Goal: Task Accomplishment & Management: Complete application form

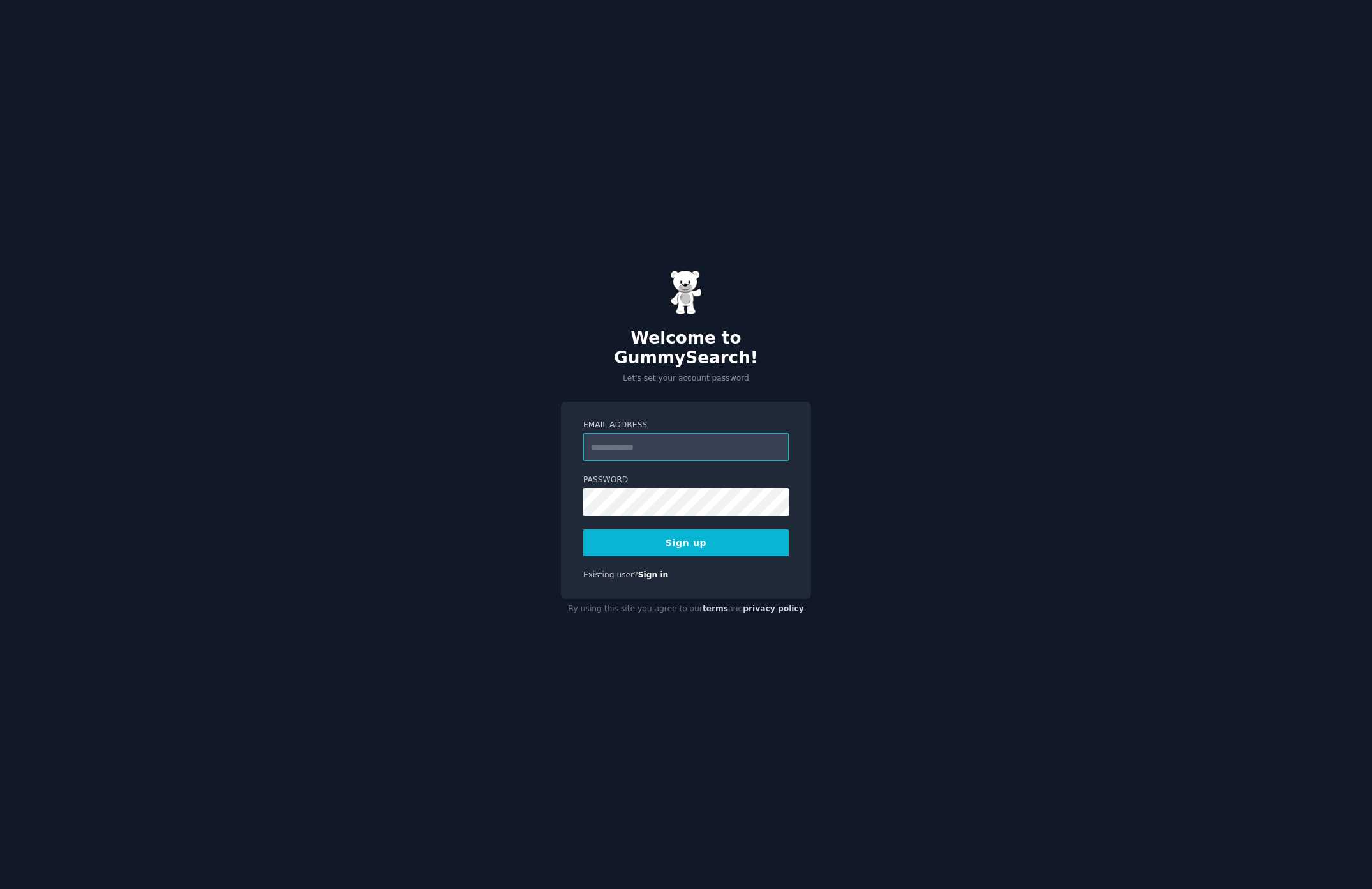
click at [650, 434] on input "Email Address" at bounding box center [686, 447] width 205 height 28
type input "**********"
click at [646, 529] on button "Sign up" at bounding box center [686, 543] width 205 height 27
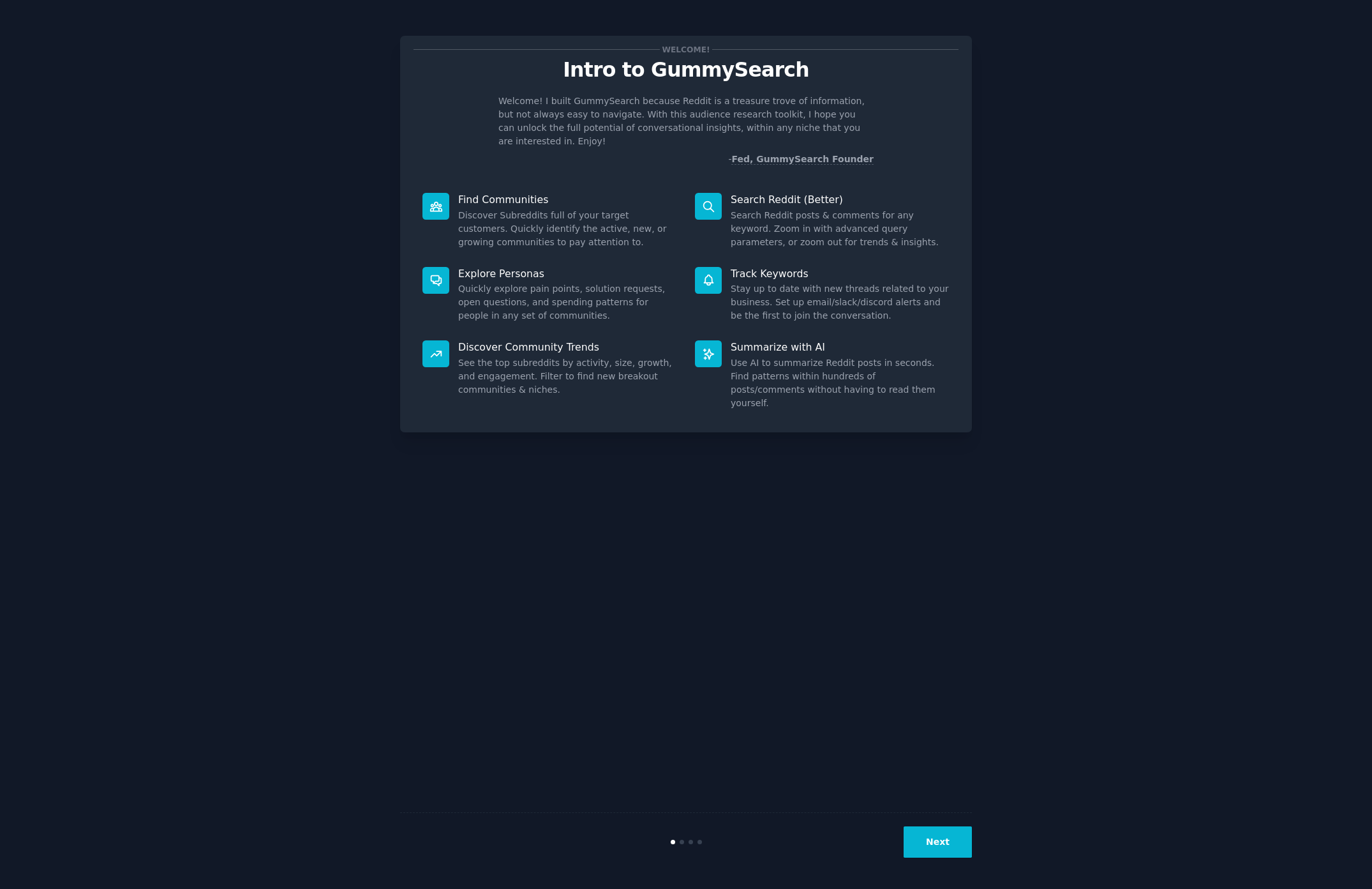
click at [940, 857] on div "Next" at bounding box center [686, 841] width 572 height 59
click at [941, 840] on button "Next" at bounding box center [938, 841] width 68 height 32
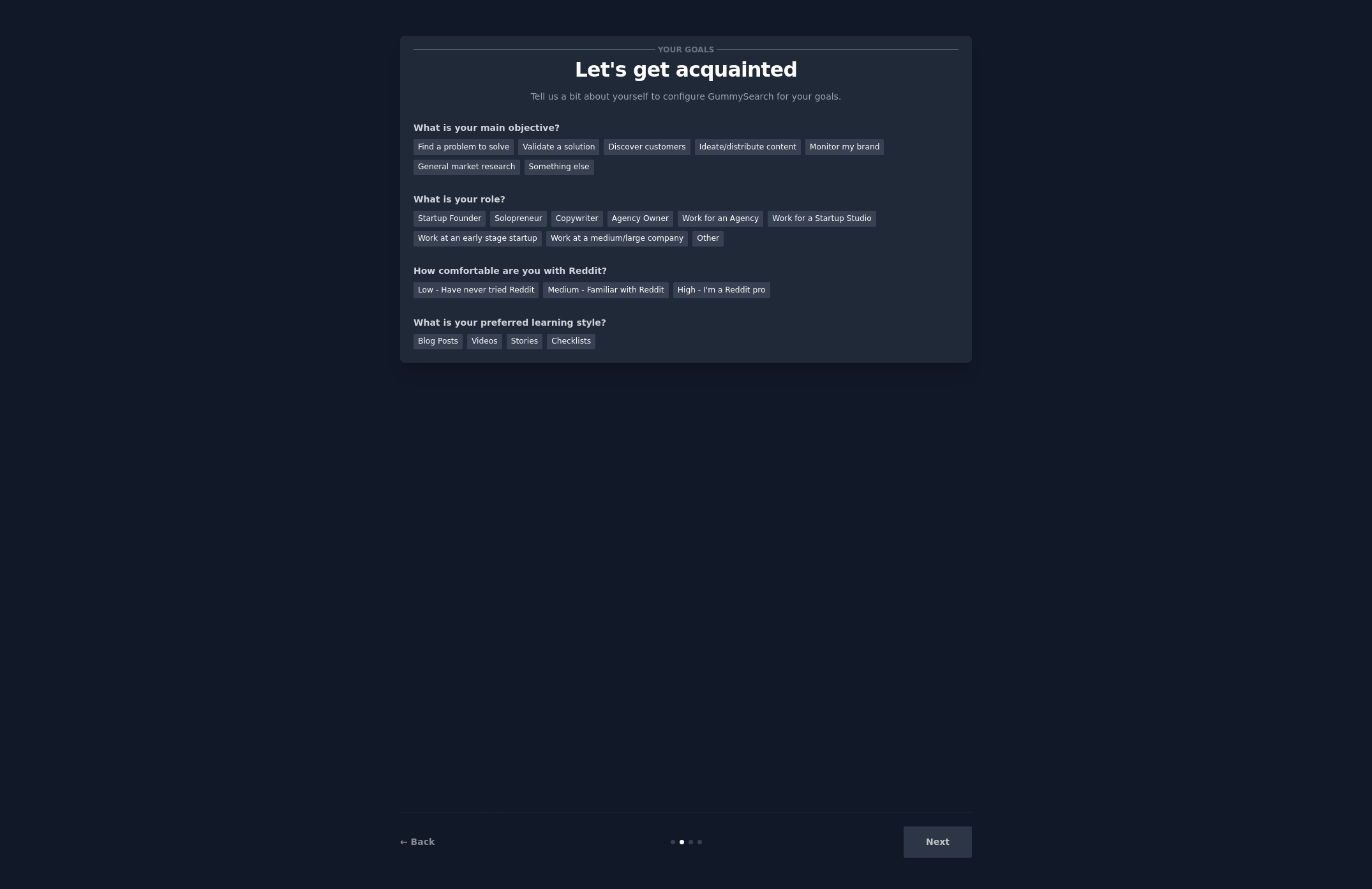
click at [941, 840] on div "Next" at bounding box center [876, 841] width 191 height 32
click at [457, 139] on div "Find a problem to solve" at bounding box center [463, 147] width 100 height 16
click at [503, 230] on div "Startup Founder Solopreneur Copywriter Agency Owner Work for an Agency Work for…" at bounding box center [686, 226] width 545 height 40
click at [467, 221] on div "Startup Founder" at bounding box center [450, 219] width 72 height 16
click at [463, 291] on div "Low - Have never tried Reddit" at bounding box center [476, 291] width 125 height 16
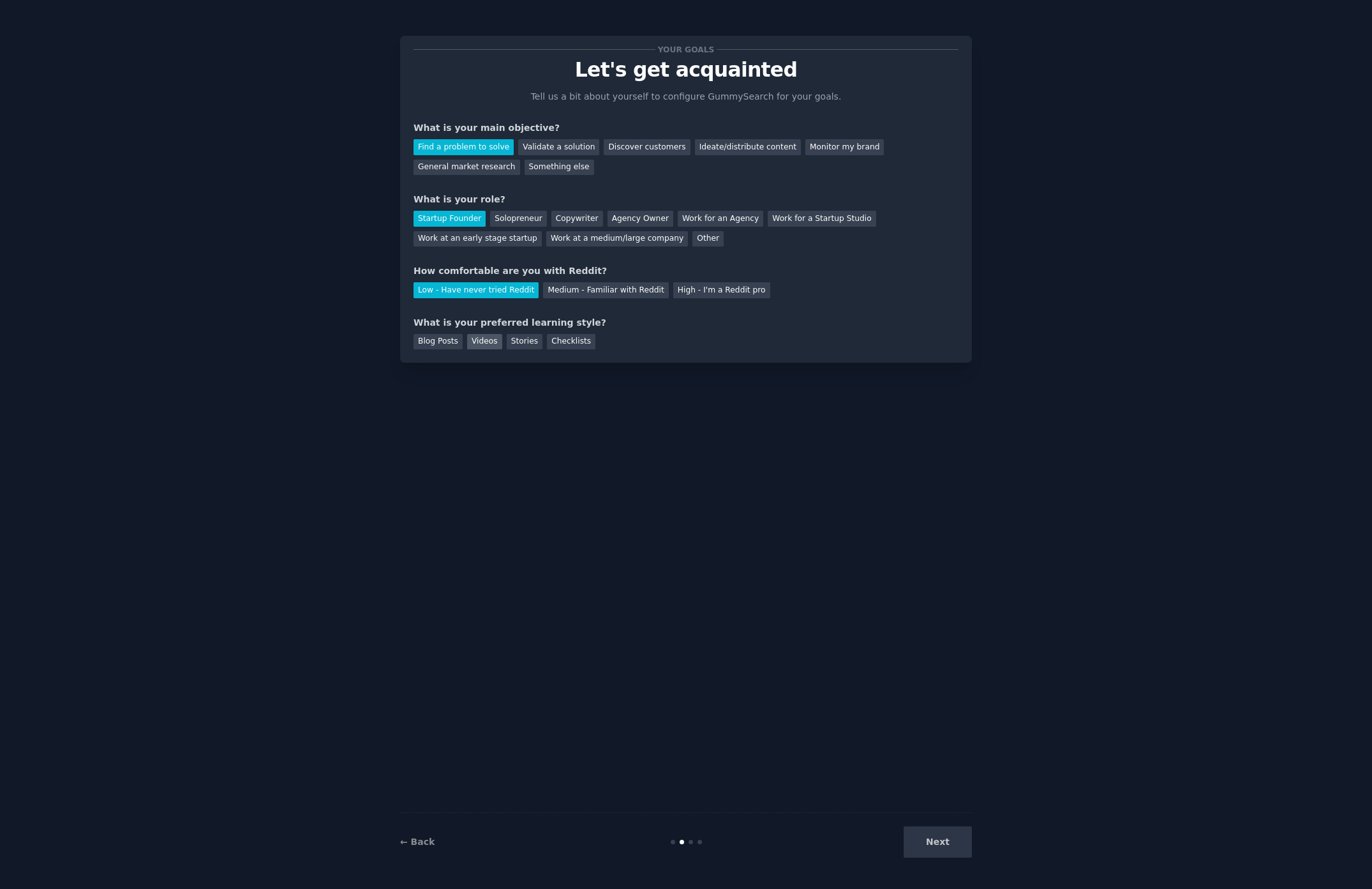
click at [487, 337] on div "Videos" at bounding box center [485, 342] width 35 height 16
click at [941, 837] on button "Next" at bounding box center [938, 841] width 68 height 32
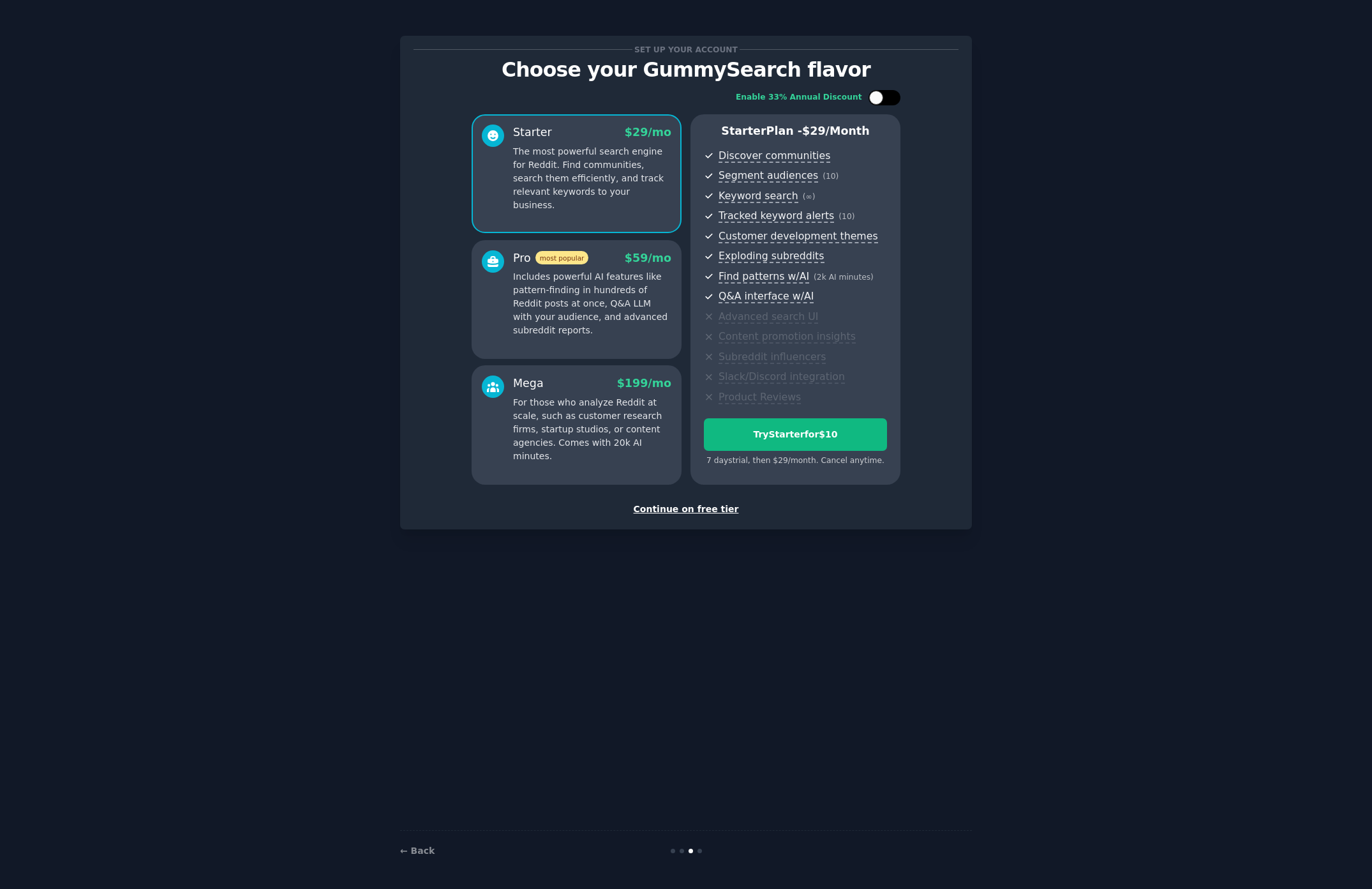
click at [898, 95] on div at bounding box center [884, 97] width 32 height 15
click at [879, 97] on icon at bounding box center [877, 98] width 7 height 7
click at [879, 97] on div at bounding box center [876, 97] width 14 height 14
click at [879, 97] on icon at bounding box center [877, 98] width 7 height 7
checkbox input "false"
